Goal: Check status: Check status

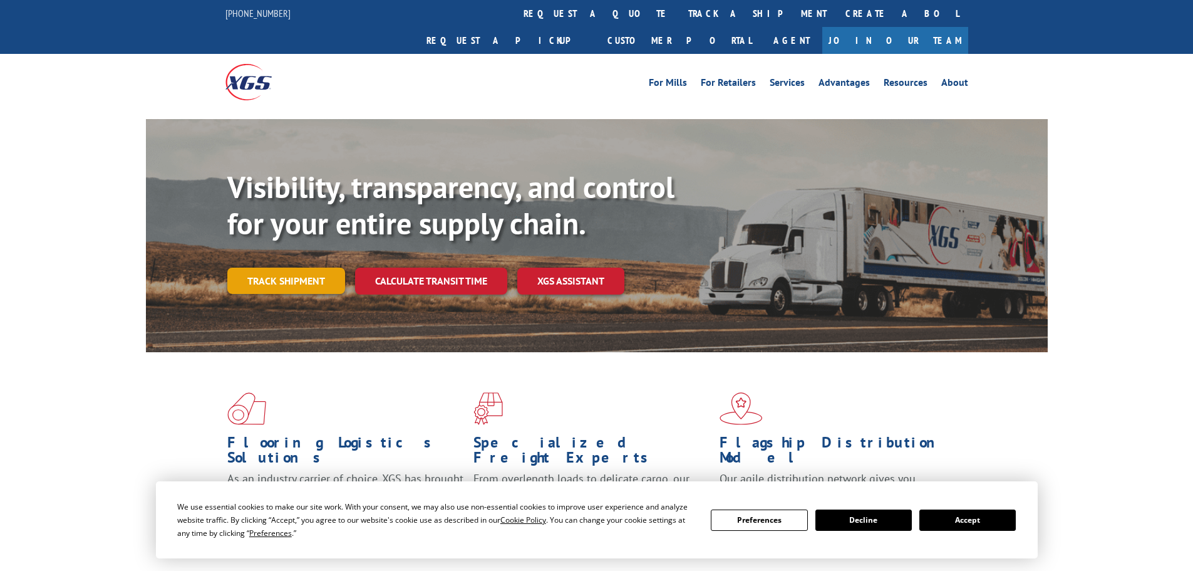
click at [267, 267] on link "Track shipment" at bounding box center [286, 280] width 118 height 26
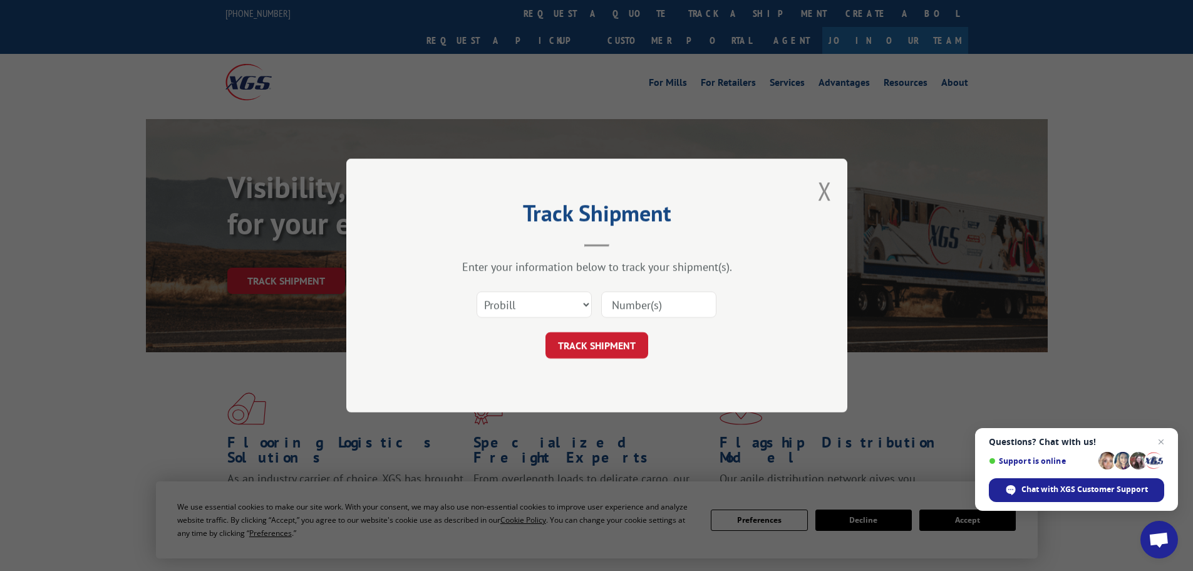
click at [651, 306] on input at bounding box center [658, 304] width 115 height 26
drag, startPoint x: 651, startPoint y: 306, endPoint x: 626, endPoint y: 306, distance: 25.1
paste input "540546910009818484"
type input "540546910009818484"
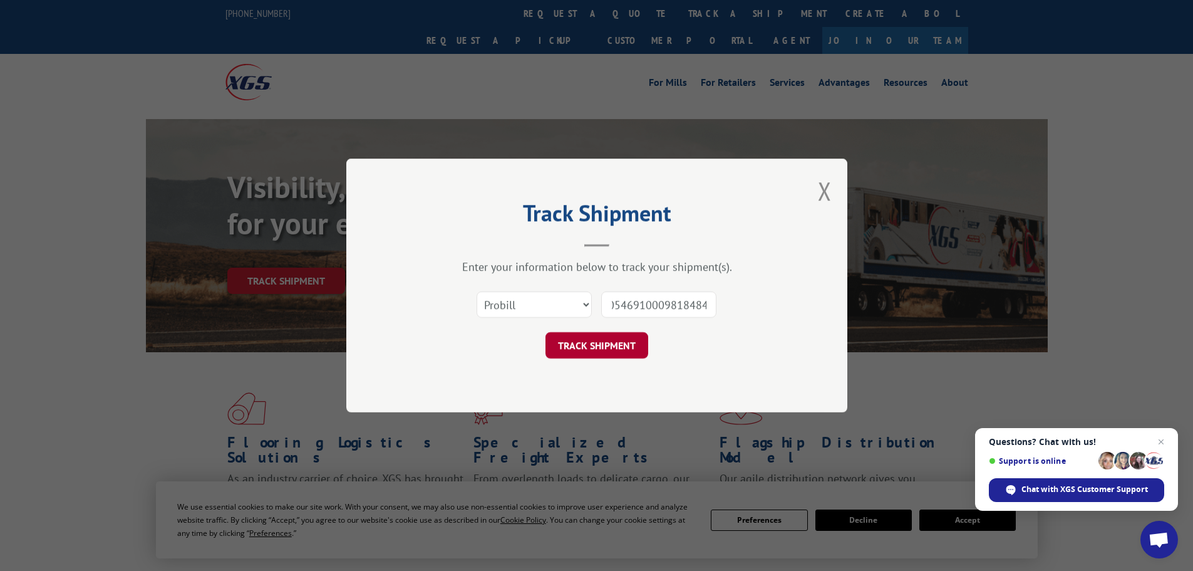
scroll to position [0, 0]
click at [594, 345] on button "TRACK SHIPMENT" at bounding box center [596, 345] width 103 height 26
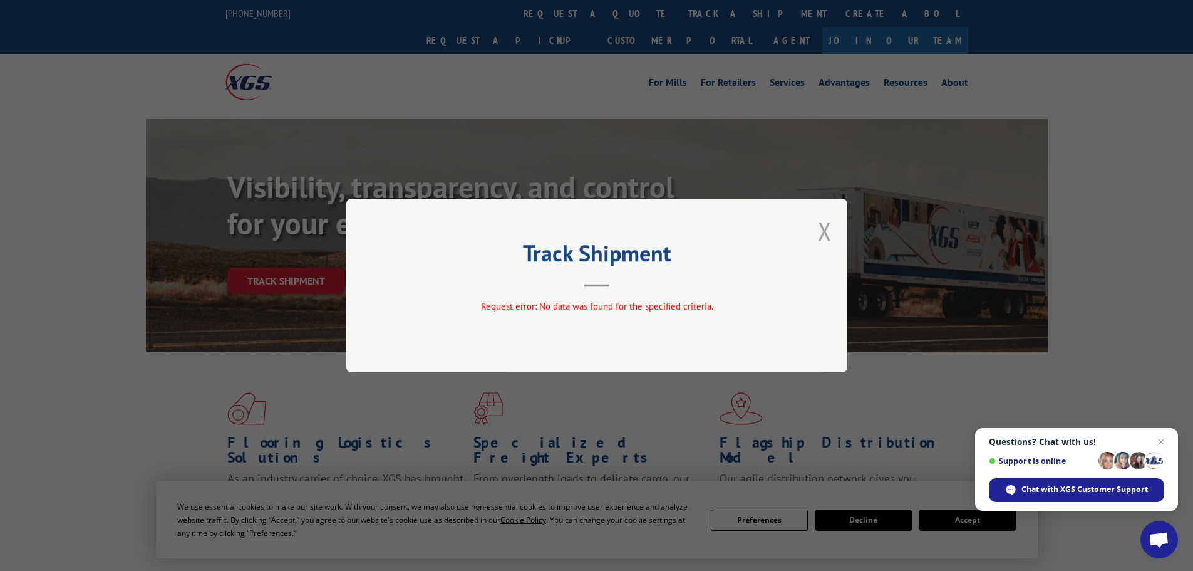
click at [822, 229] on button "Close modal" at bounding box center [825, 230] width 14 height 33
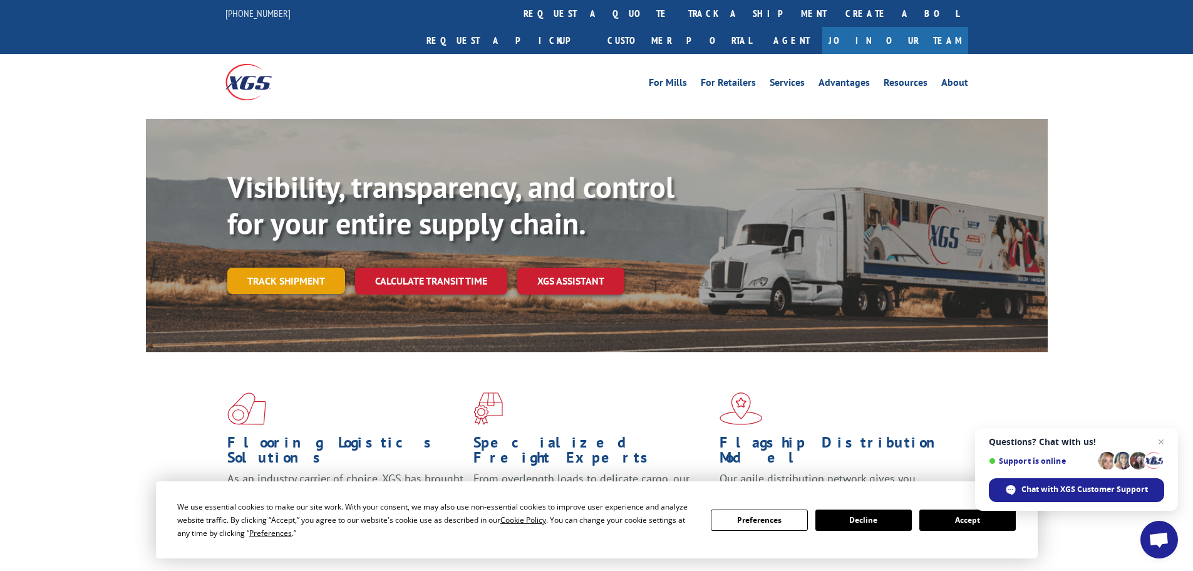
click at [284, 267] on link "Track shipment" at bounding box center [286, 280] width 118 height 26
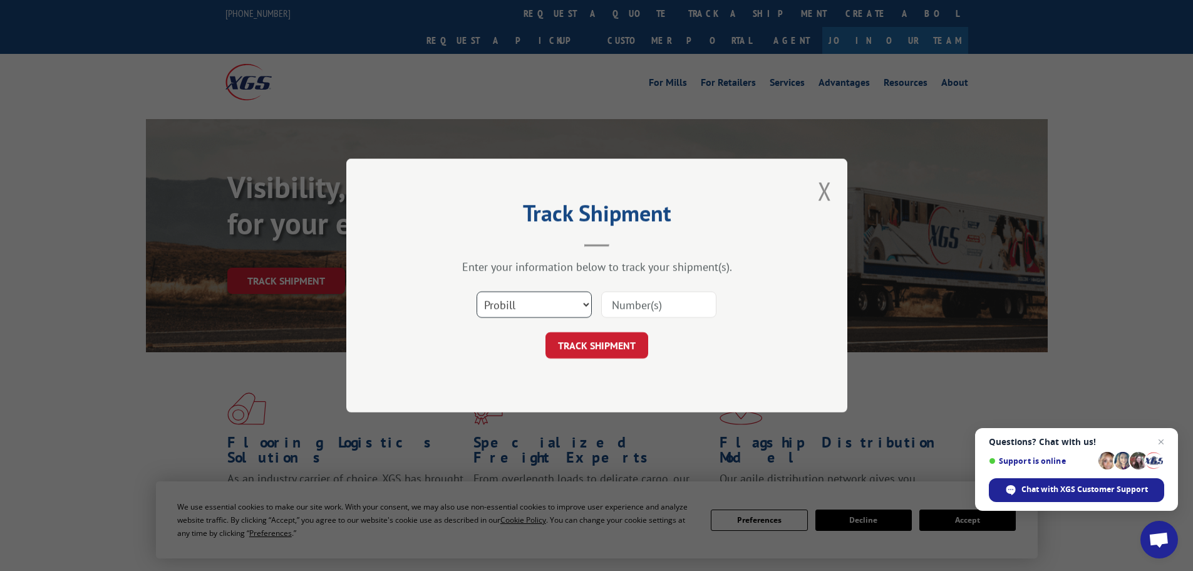
click at [564, 306] on select "Select category... Probill BOL PO" at bounding box center [534, 304] width 115 height 26
select select "bol"
click at [477, 291] on select "Select category... Probill BOL PO" at bounding box center [534, 304] width 115 height 26
paste input "540546910009818484"
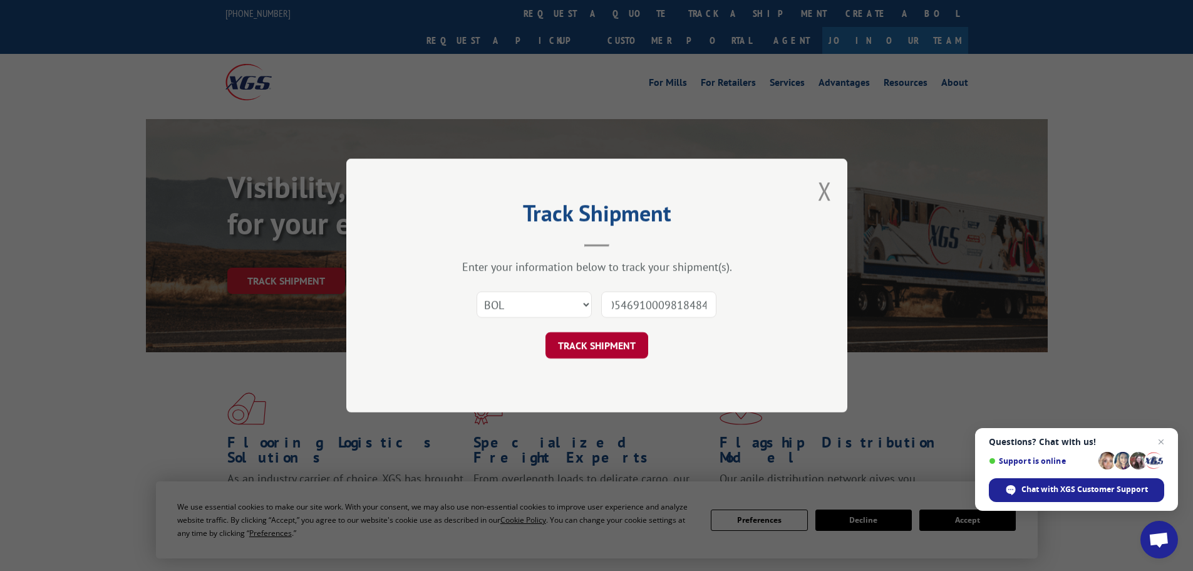
type input "540546910009818484"
click at [600, 341] on button "TRACK SHIPMENT" at bounding box center [596, 345] width 103 height 26
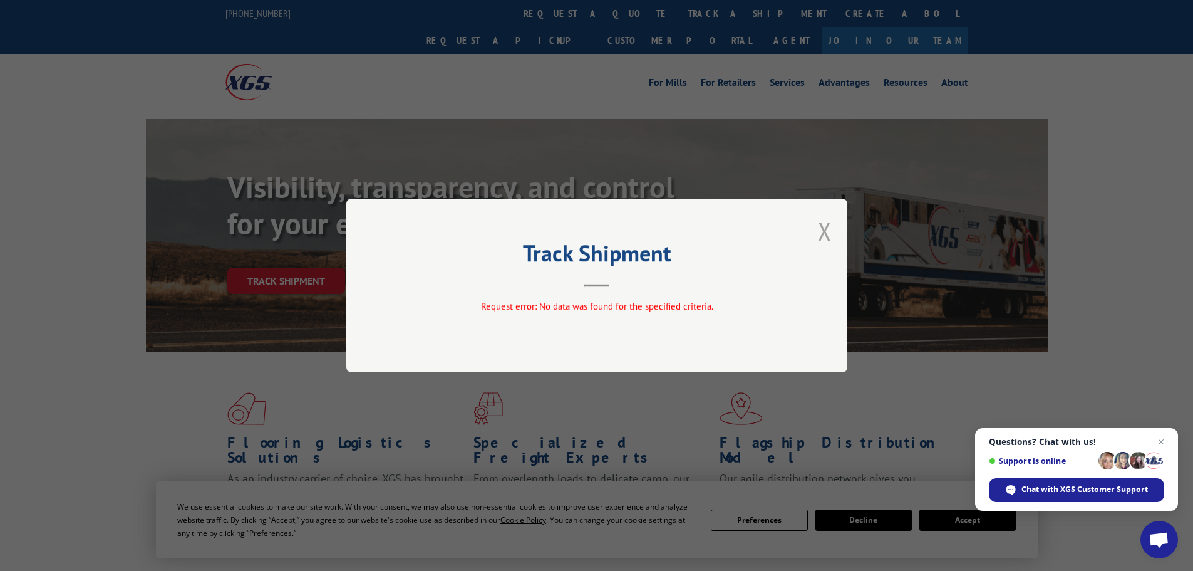
click at [820, 229] on button "Close modal" at bounding box center [825, 230] width 14 height 33
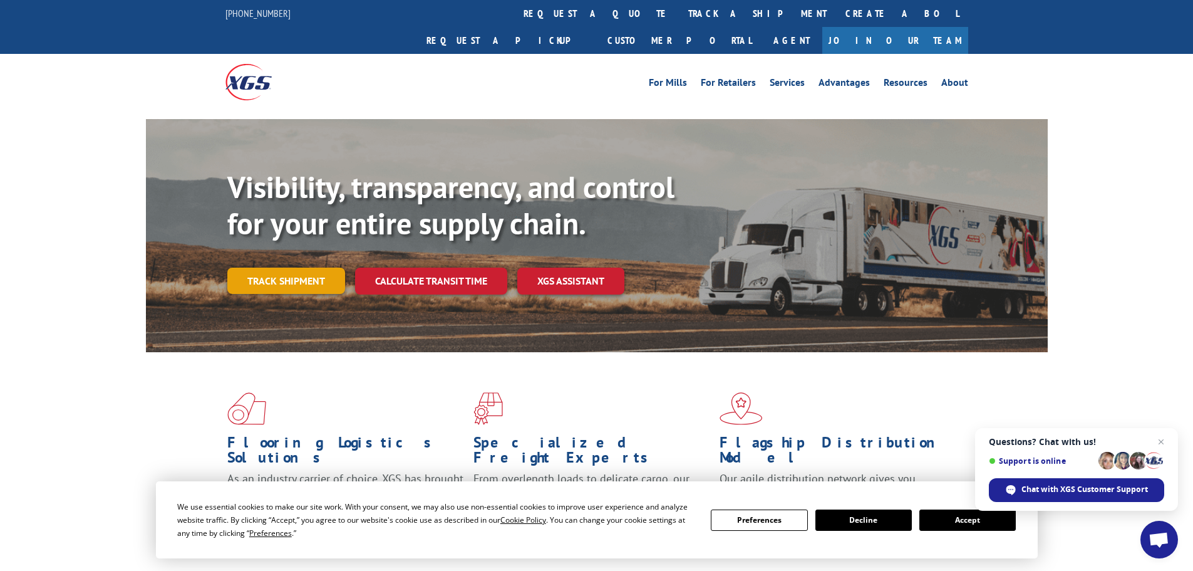
click at [266, 267] on link "Track shipment" at bounding box center [286, 280] width 118 height 26
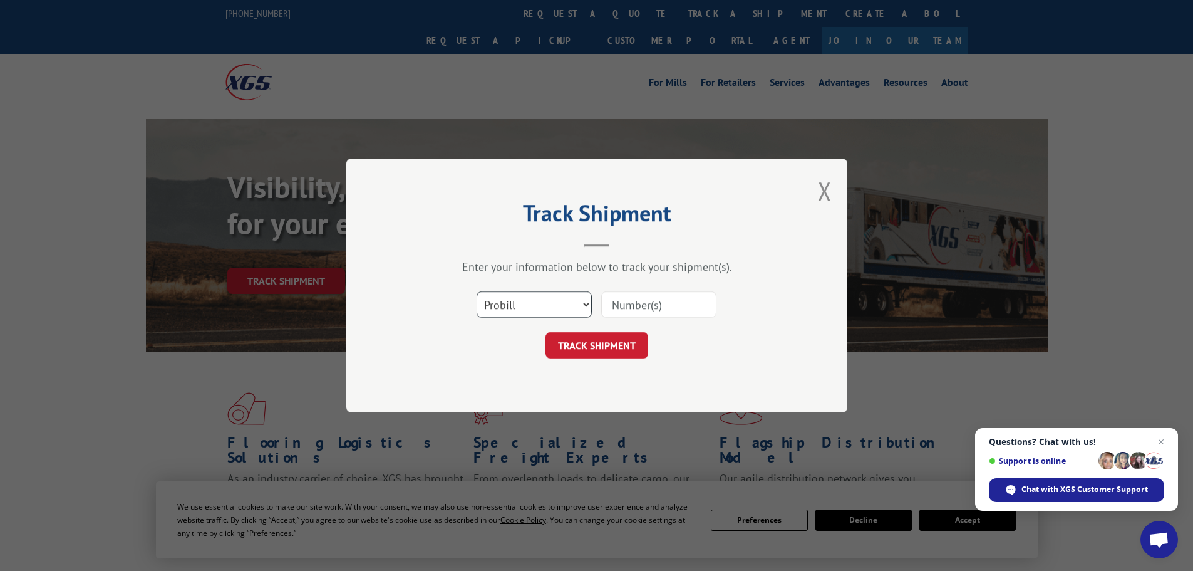
click at [511, 307] on select "Select category... Probill BOL PO" at bounding box center [534, 304] width 115 height 26
select select "po"
click at [477, 291] on select "Select category... Probill BOL PO" at bounding box center [534, 304] width 115 height 26
paste input "540546910009818484"
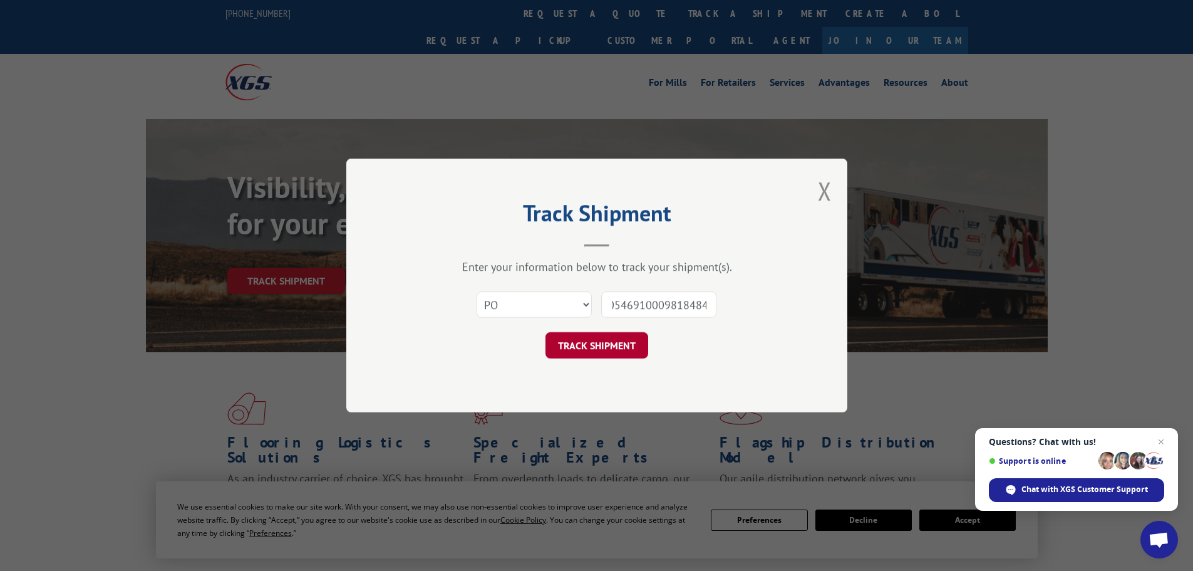
type input "540546910009818484"
click at [587, 344] on button "TRACK SHIPMENT" at bounding box center [596, 345] width 103 height 26
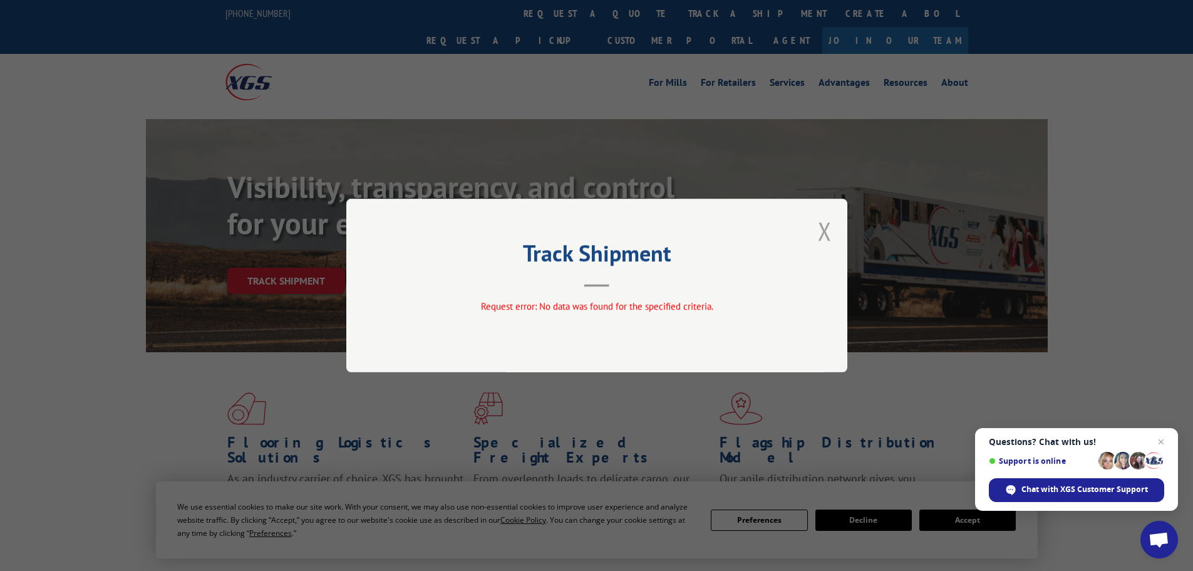
click at [824, 230] on button "Close modal" at bounding box center [825, 230] width 14 height 33
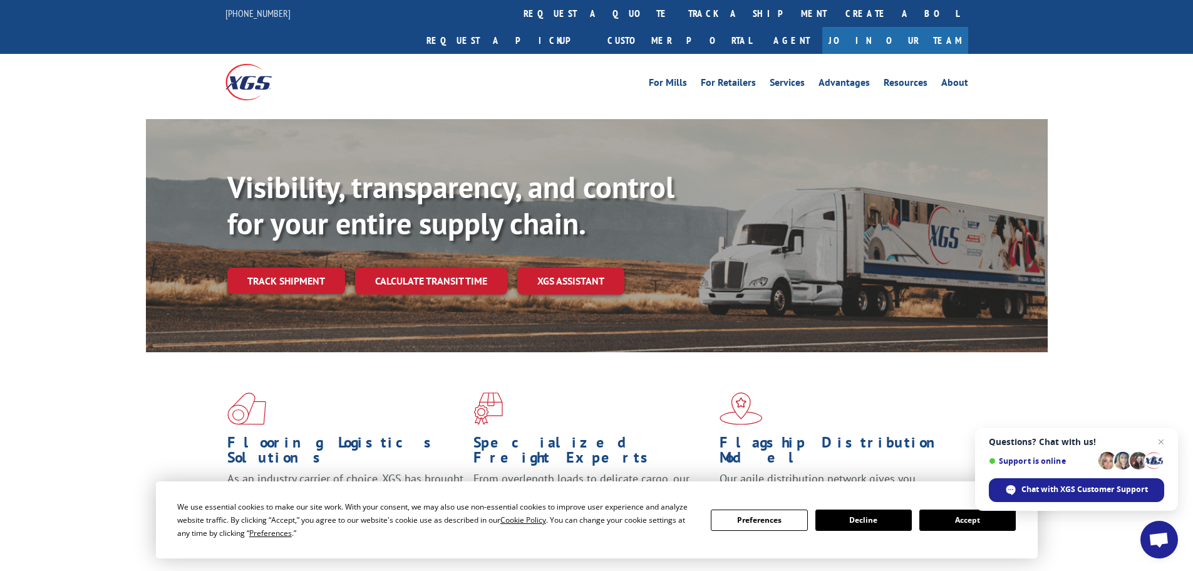
click at [966, 520] on button "Accept" at bounding box center [967, 519] width 96 height 21
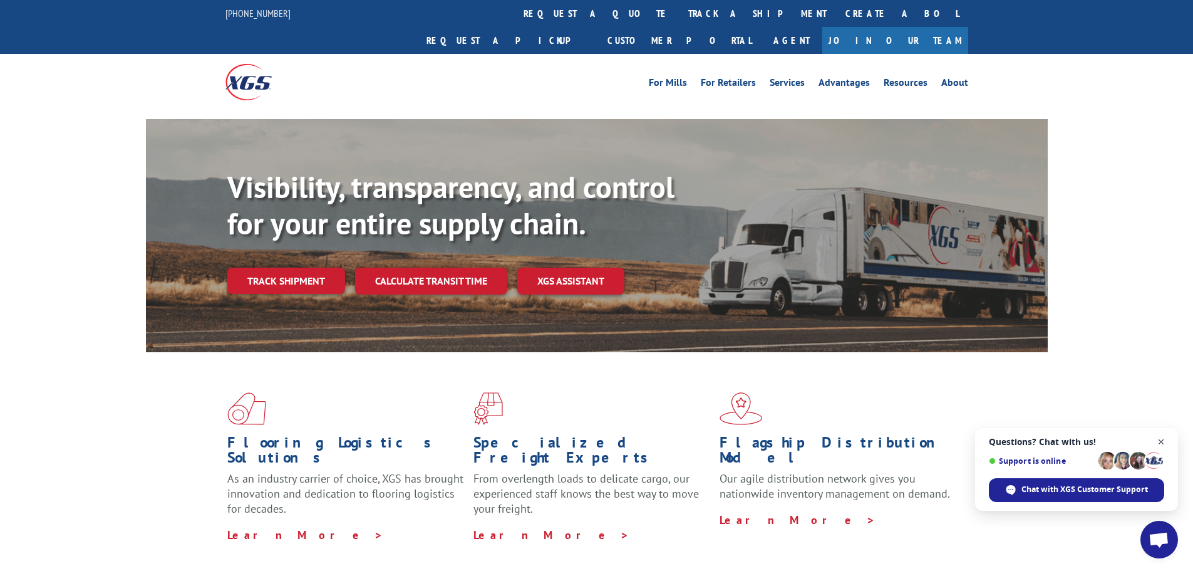
click at [1162, 440] on span "Close chat" at bounding box center [1162, 442] width 16 height 16
